Goal: Check status: Check status

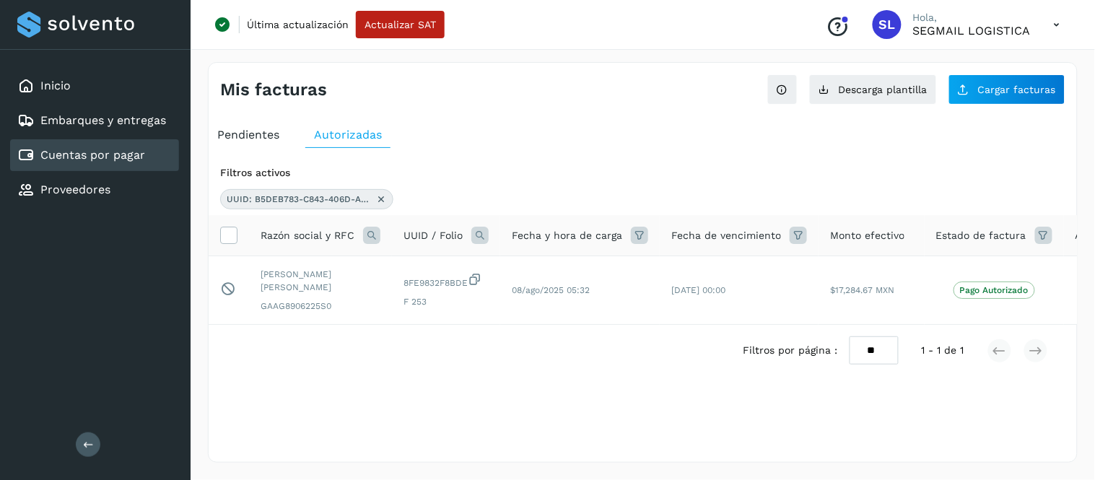
drag, startPoint x: 523, startPoint y: 143, endPoint x: 626, endPoint y: 449, distance: 322.7
click at [524, 144] on ul "Pendientes Autorizadas" at bounding box center [643, 135] width 868 height 26
click at [227, 229] on icon at bounding box center [228, 234] width 15 height 15
click at [380, 196] on icon at bounding box center [381, 199] width 12 height 12
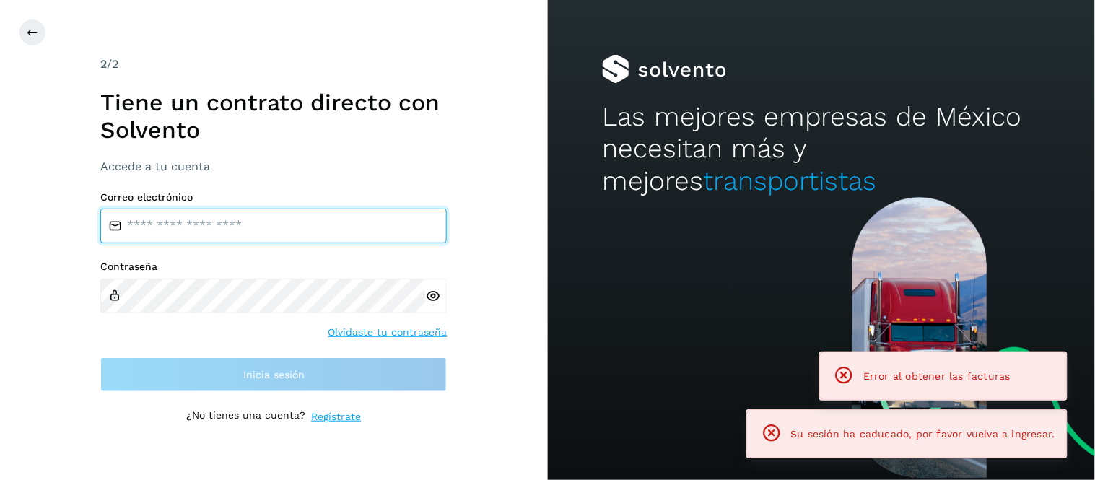
type input "**********"
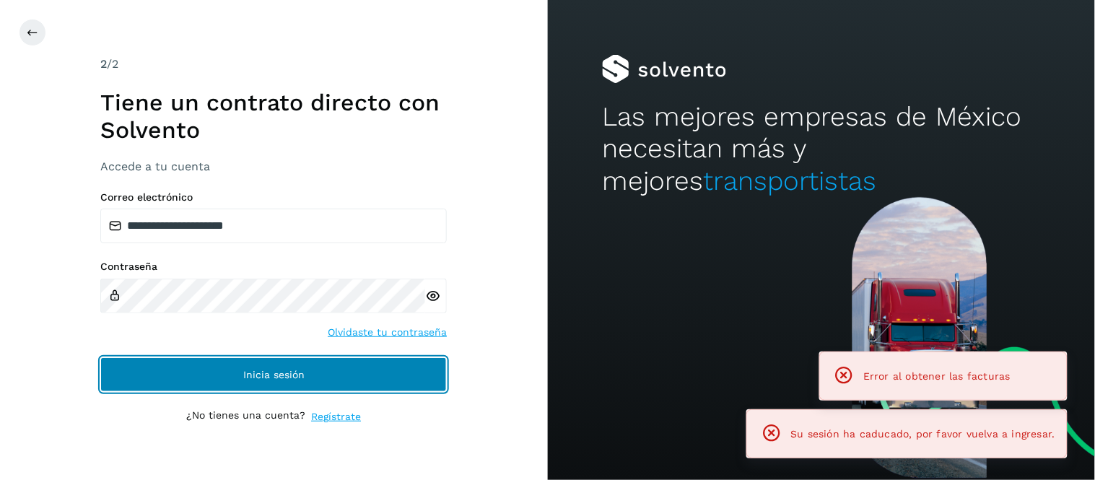
click at [305, 366] on button "Inicia sesión" at bounding box center [273, 374] width 346 height 35
